Goal: Information Seeking & Learning: Learn about a topic

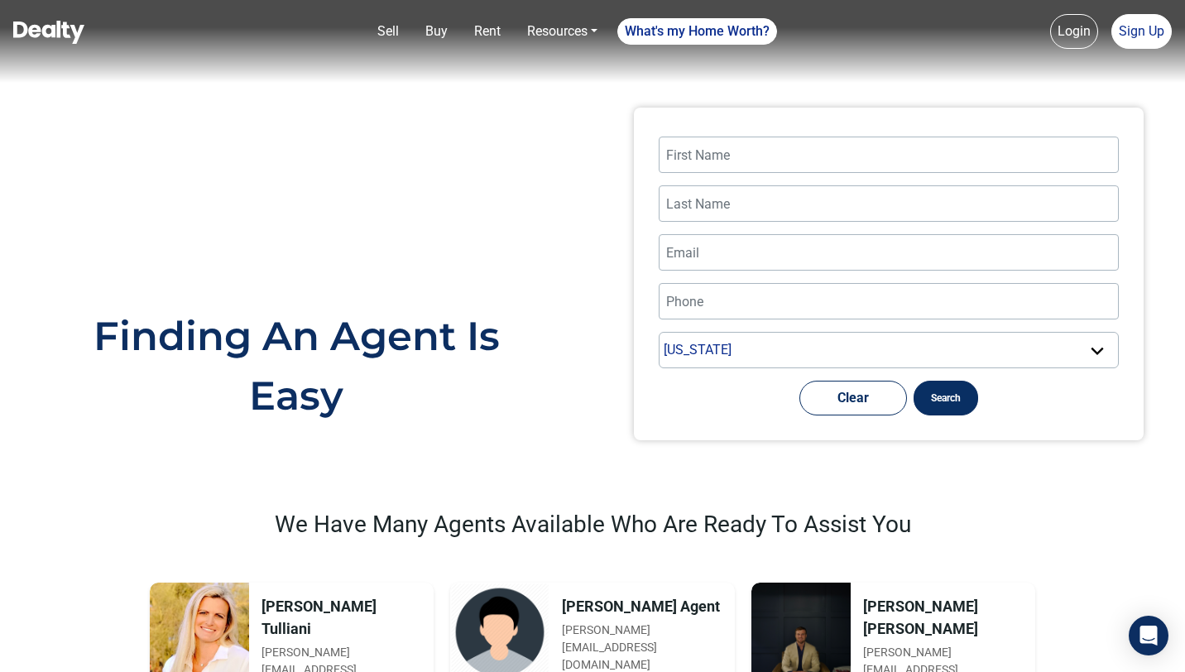
select select "AZ"
click at [71, 29] on img at bounding box center [48, 32] width 71 height 23
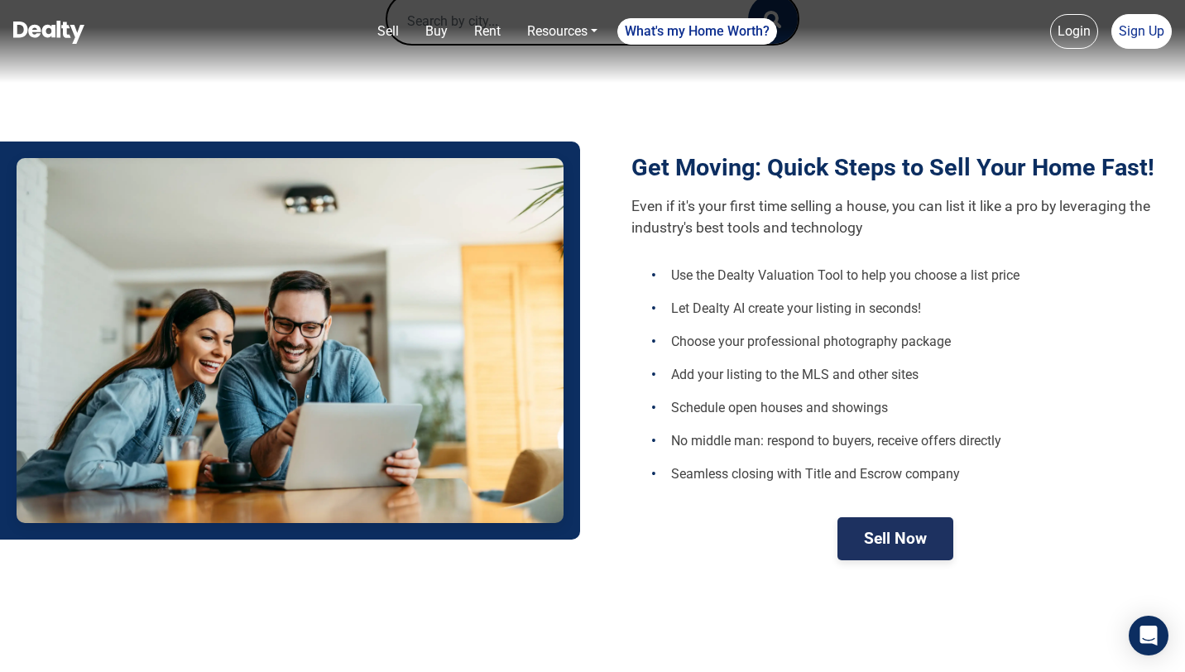
scroll to position [477, 0]
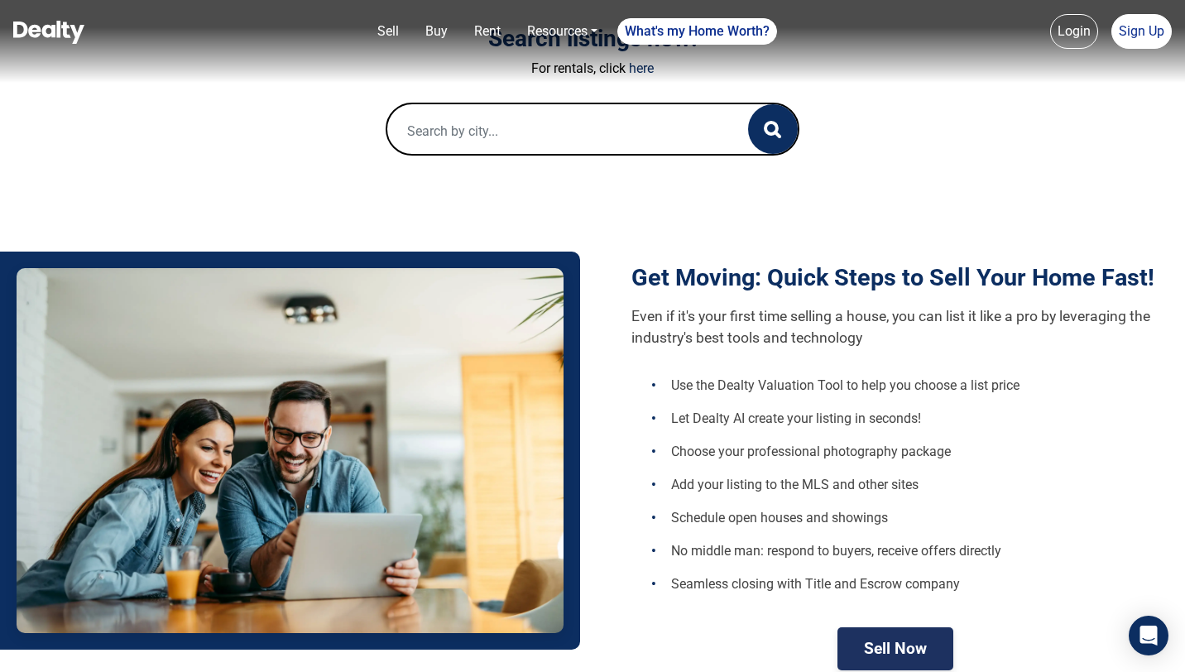
click at [633, 108] on input "text" at bounding box center [551, 130] width 328 height 53
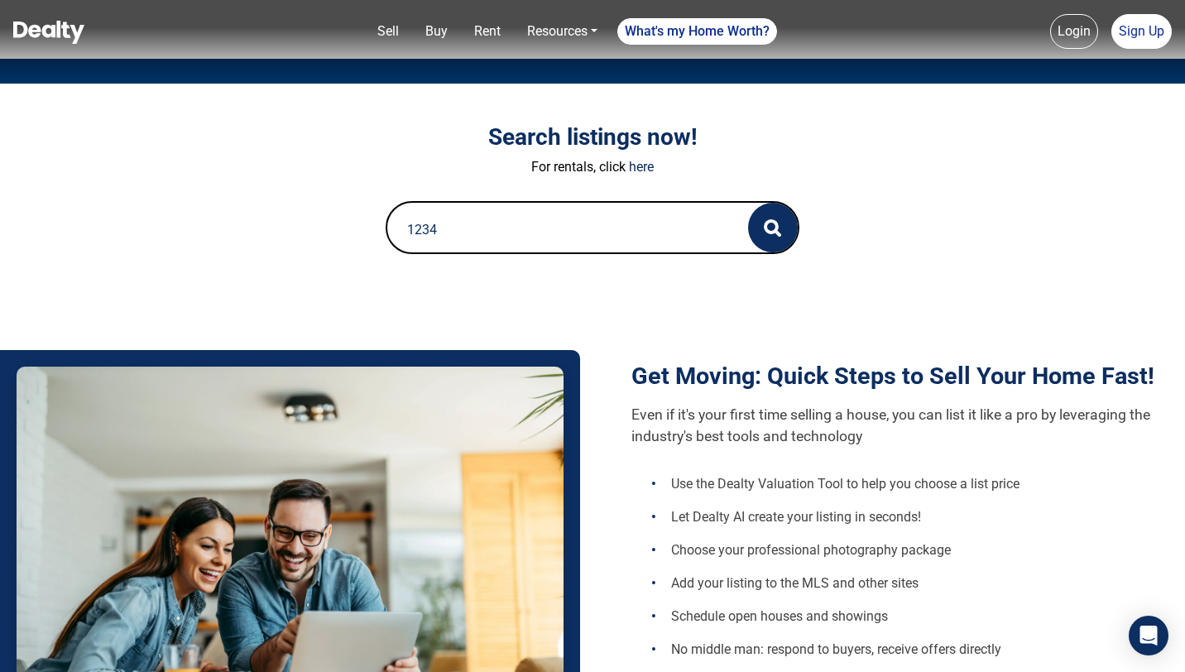
scroll to position [335, 0]
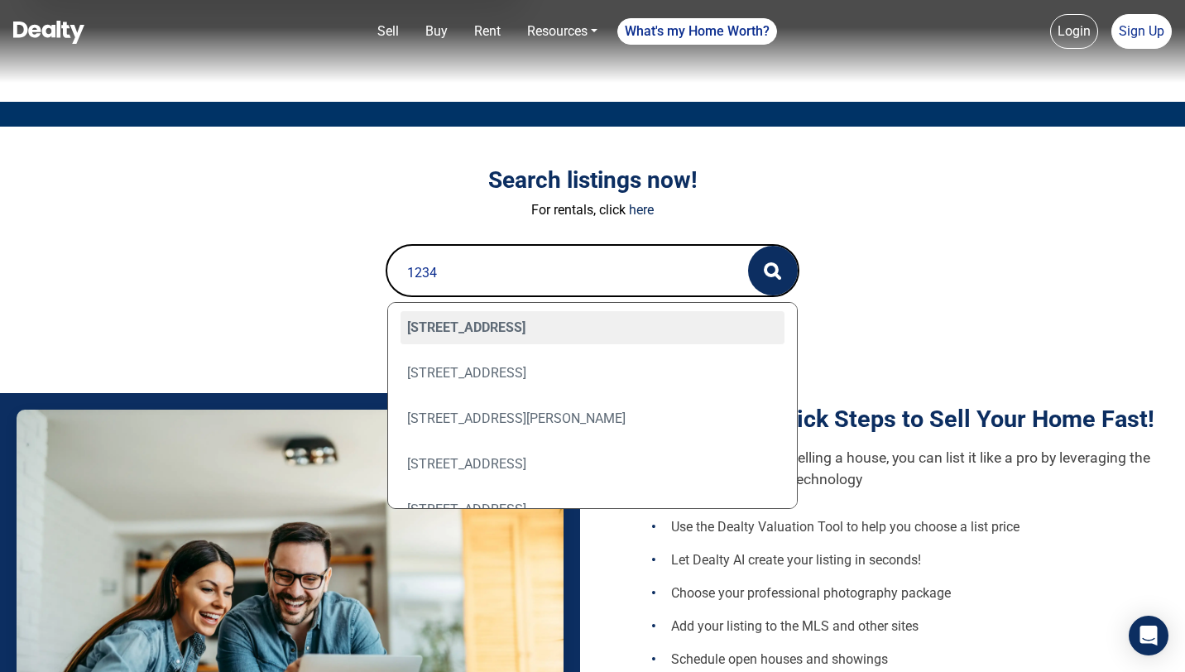
click at [592, 316] on div "[STREET_ADDRESS]" at bounding box center [592, 327] width 384 height 33
type input "[STREET_ADDRESS]"
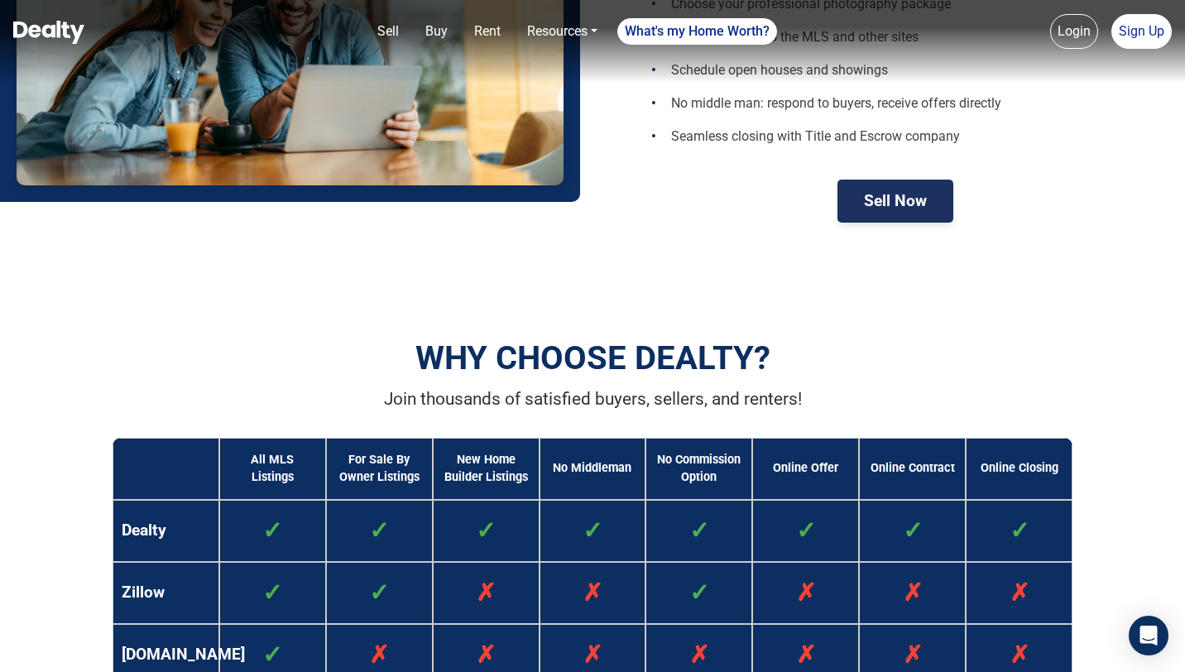
scroll to position [441, 0]
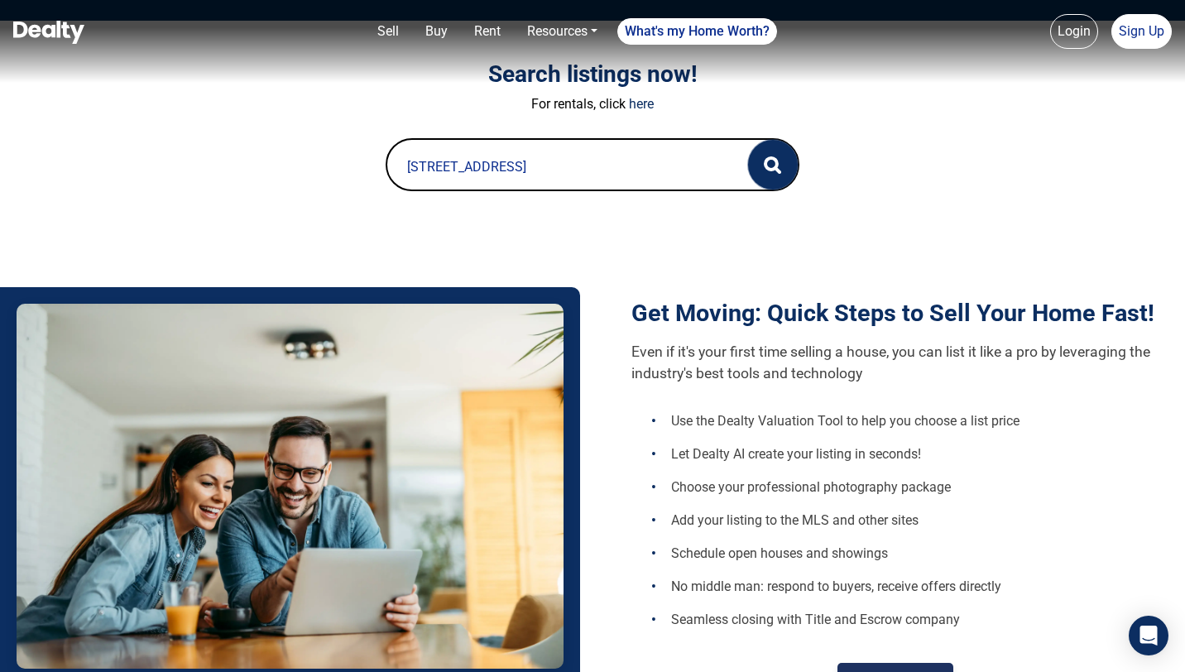
click at [769, 165] on icon "button" at bounding box center [772, 164] width 17 height 17
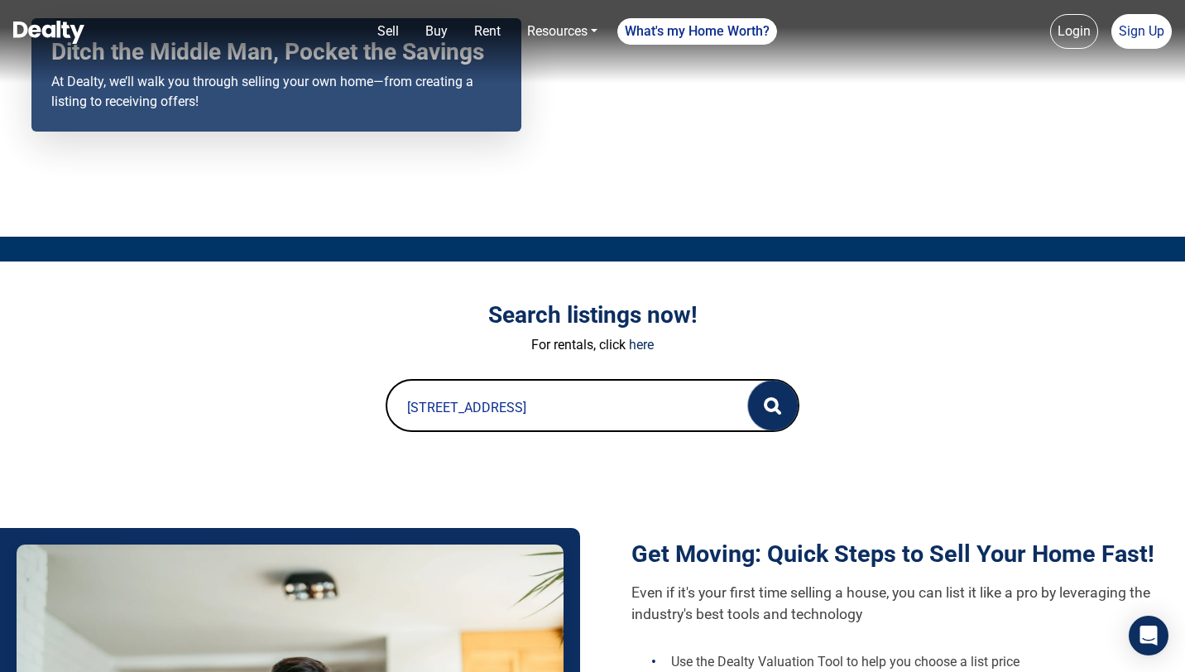
scroll to position [23, 0]
